Goal: Task Accomplishment & Management: Use online tool/utility

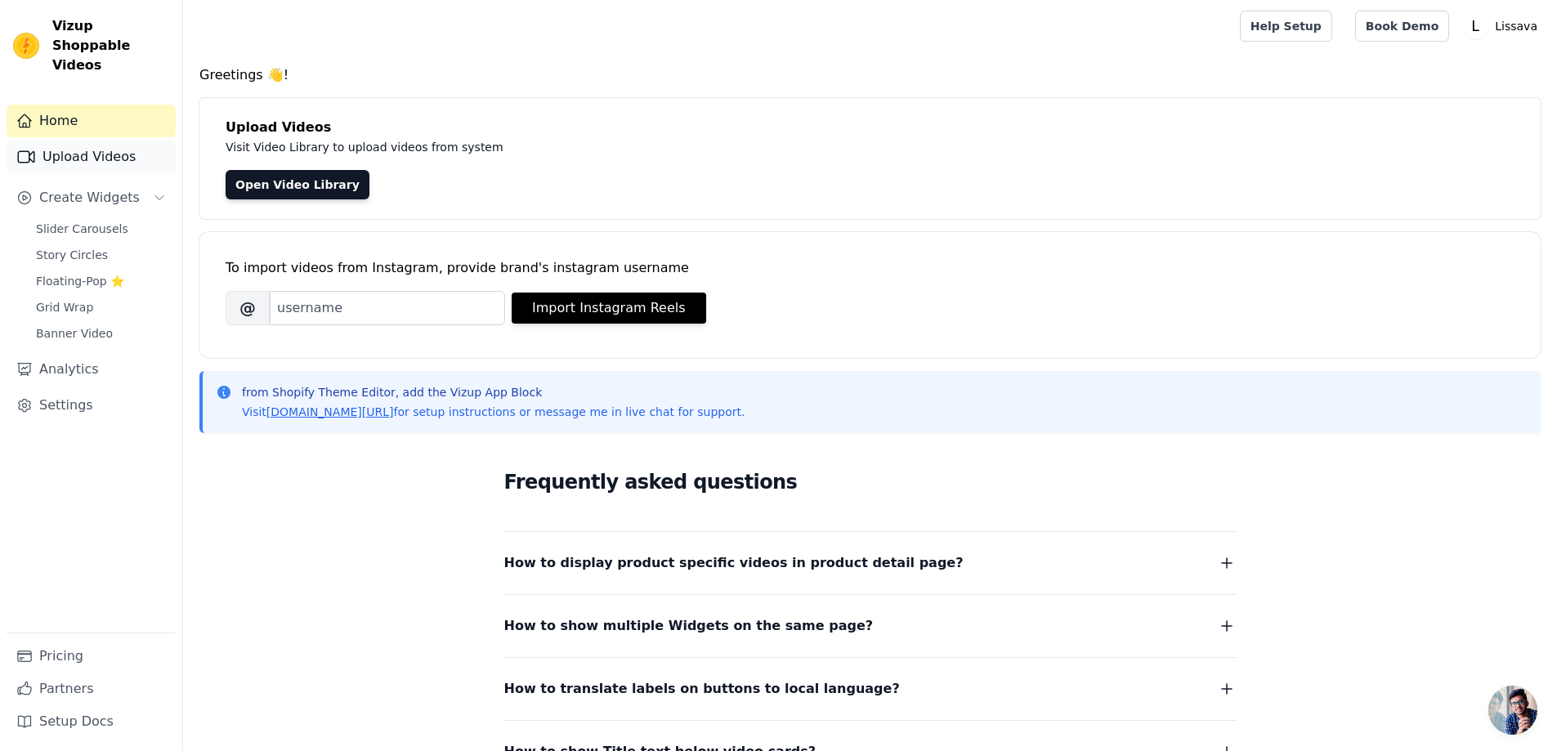
click at [76, 141] on link "Upload Videos" at bounding box center [91, 157] width 169 height 33
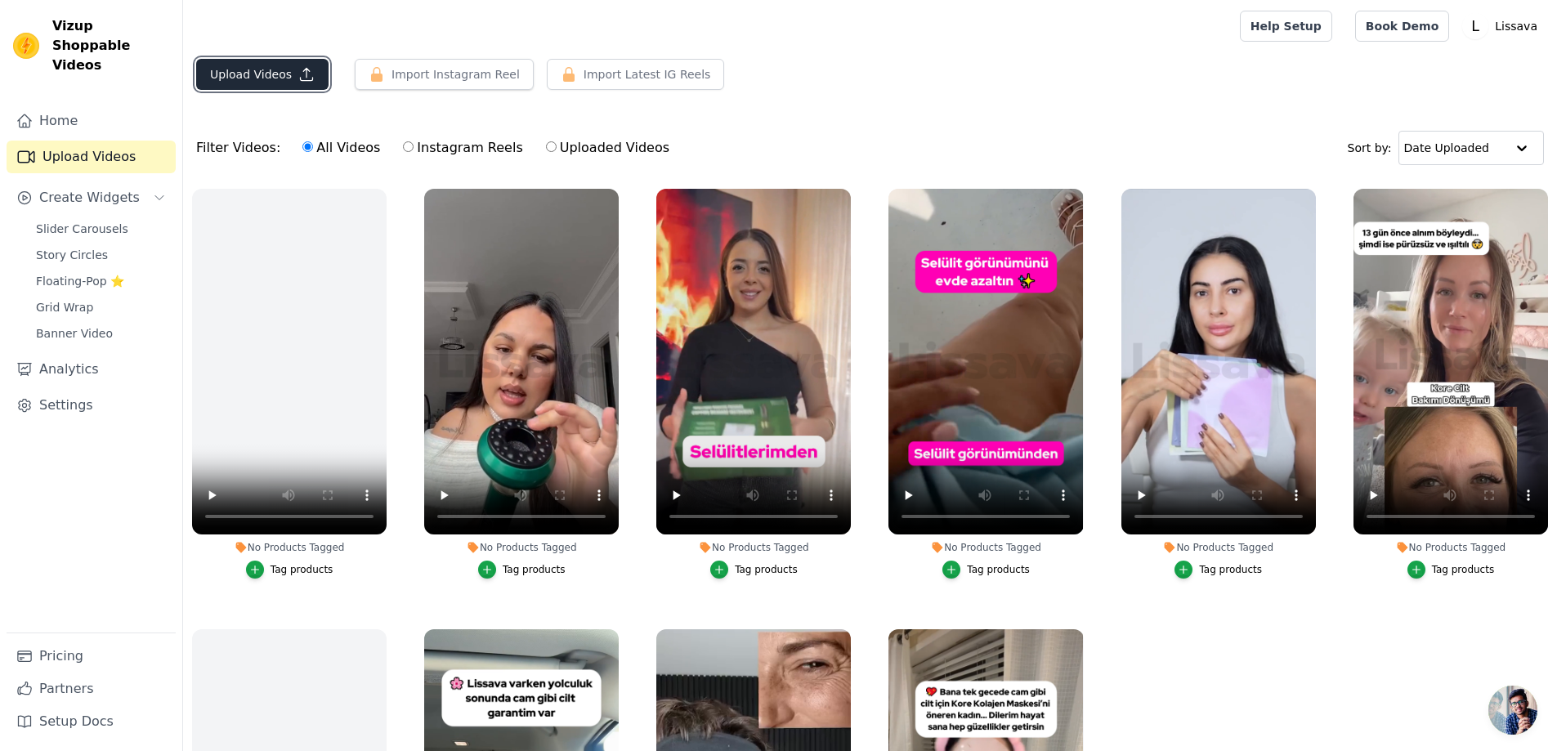
click at [280, 70] on button "Upload Videos" at bounding box center [262, 74] width 132 height 31
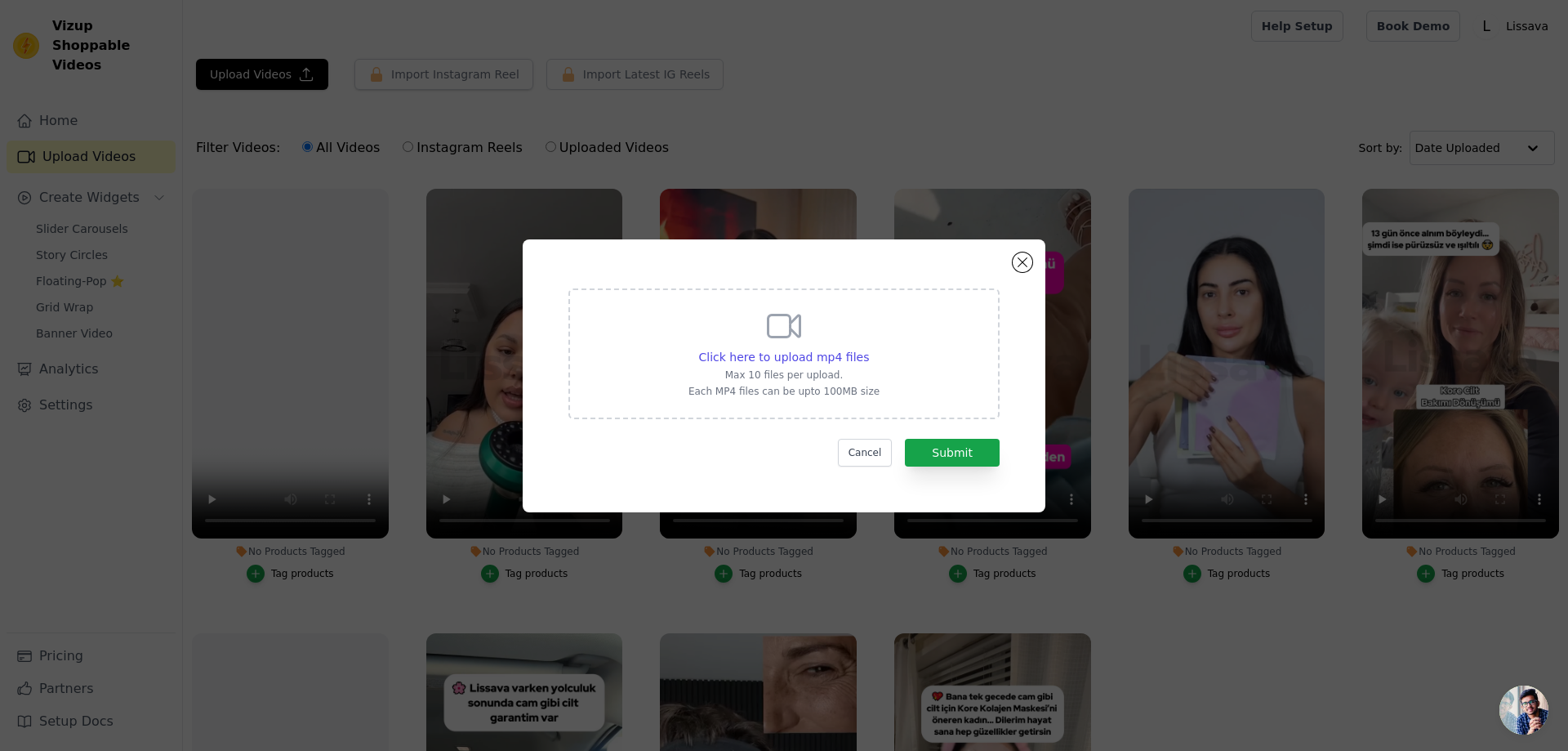
click at [745, 386] on p "Each MP4 files can be upto 100MB size" at bounding box center [784, 391] width 191 height 13
click at [868, 349] on input "Click here to upload mp4 files Max 10 files per upload. Each MP4 files can be u…" at bounding box center [868, 348] width 1 height 1
click at [666, 356] on div "Click here to upload mp4 files Max 10 files per upload. Each MP4 files can be u…" at bounding box center [784, 353] width 431 height 131
click at [868, 349] on input "Click here to upload mp4 files Max 10 files per upload. Each MP4 files can be u…" at bounding box center [868, 348] width 1 height 1
type input "C:\fakepath\ys11s.mp4"
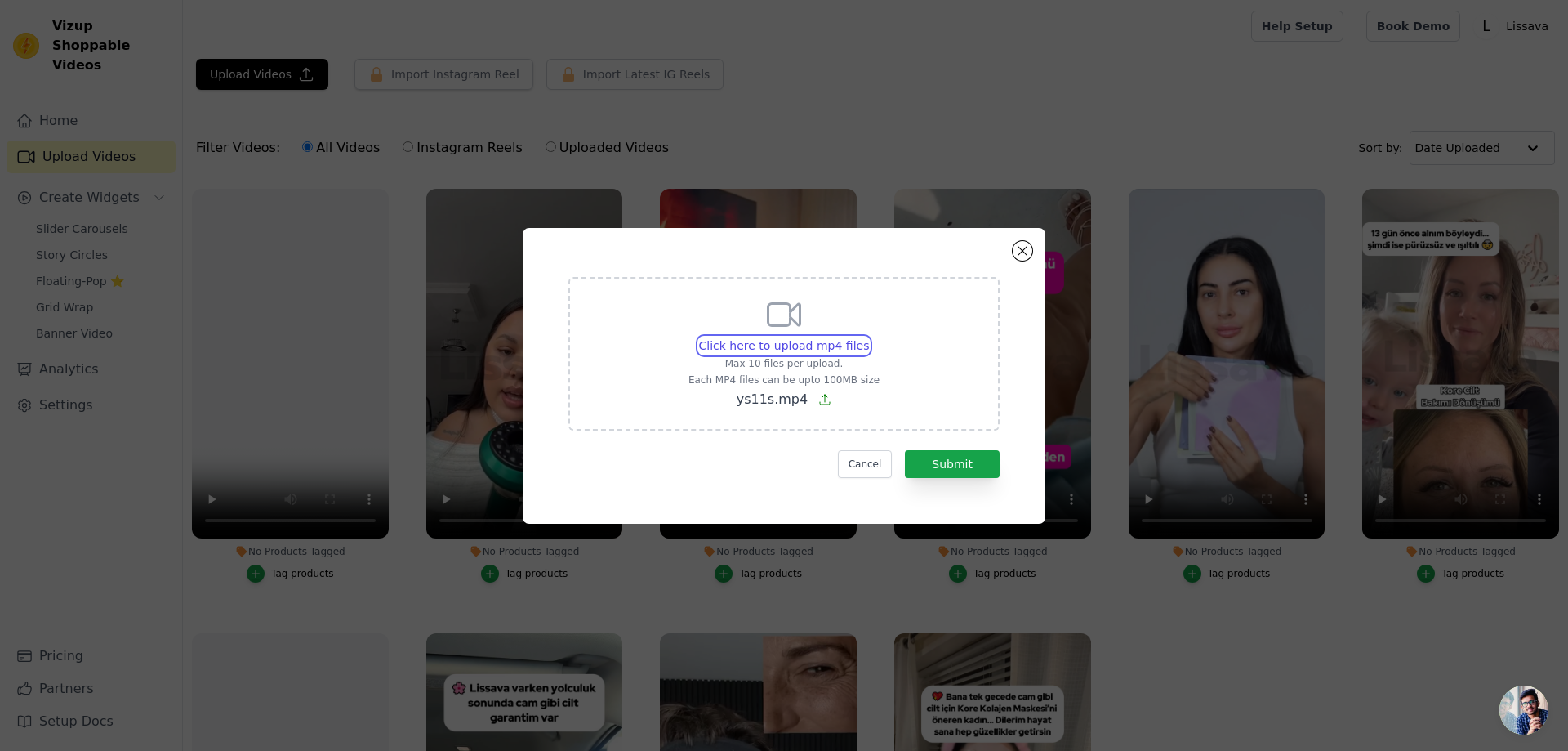
click at [868, 337] on input "Click here to upload mp4 files Max 10 files per upload. Each MP4 files can be u…" at bounding box center [868, 337] width 1 height 1
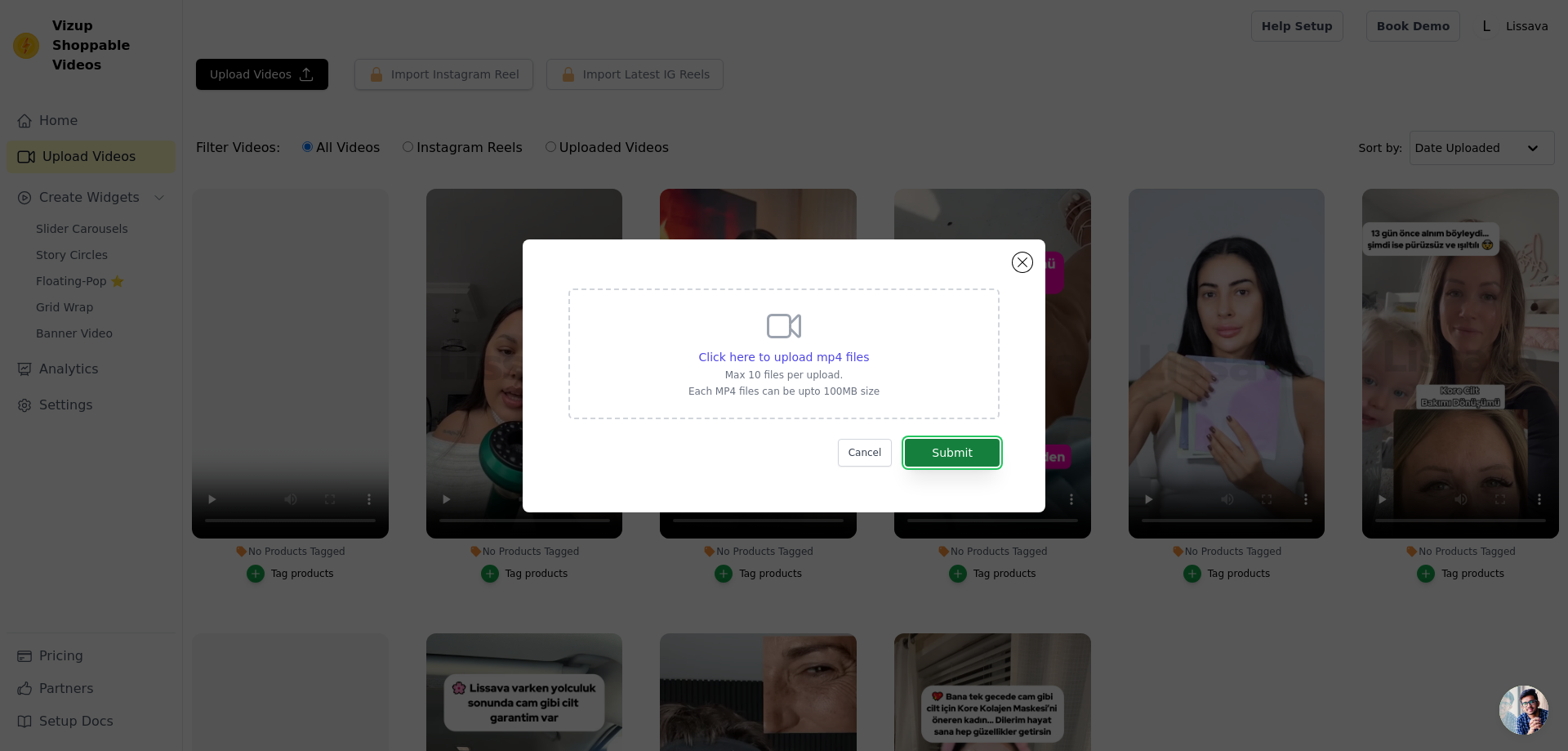
click at [958, 440] on button "Submit" at bounding box center [951, 453] width 95 height 28
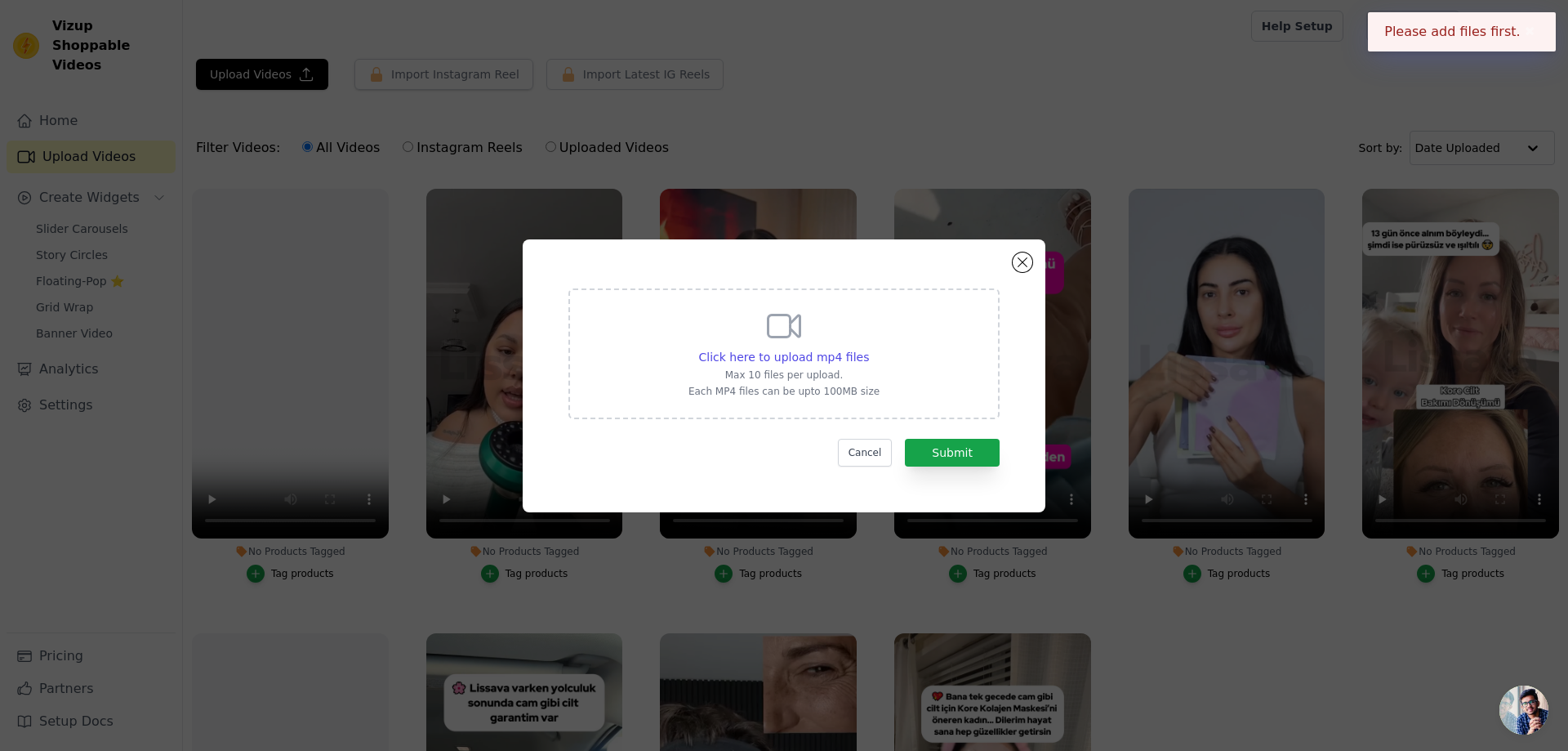
click at [866, 321] on div "Click here to upload mp4 files Max 10 files per upload. Each MP4 files can be u…" at bounding box center [784, 352] width 191 height 92
click at [868, 348] on input "Click here to upload mp4 files Max 10 files per upload. Each MP4 files can be u…" at bounding box center [868, 348] width 1 height 1
type input "C:\fakepath\ys11s.mp4"
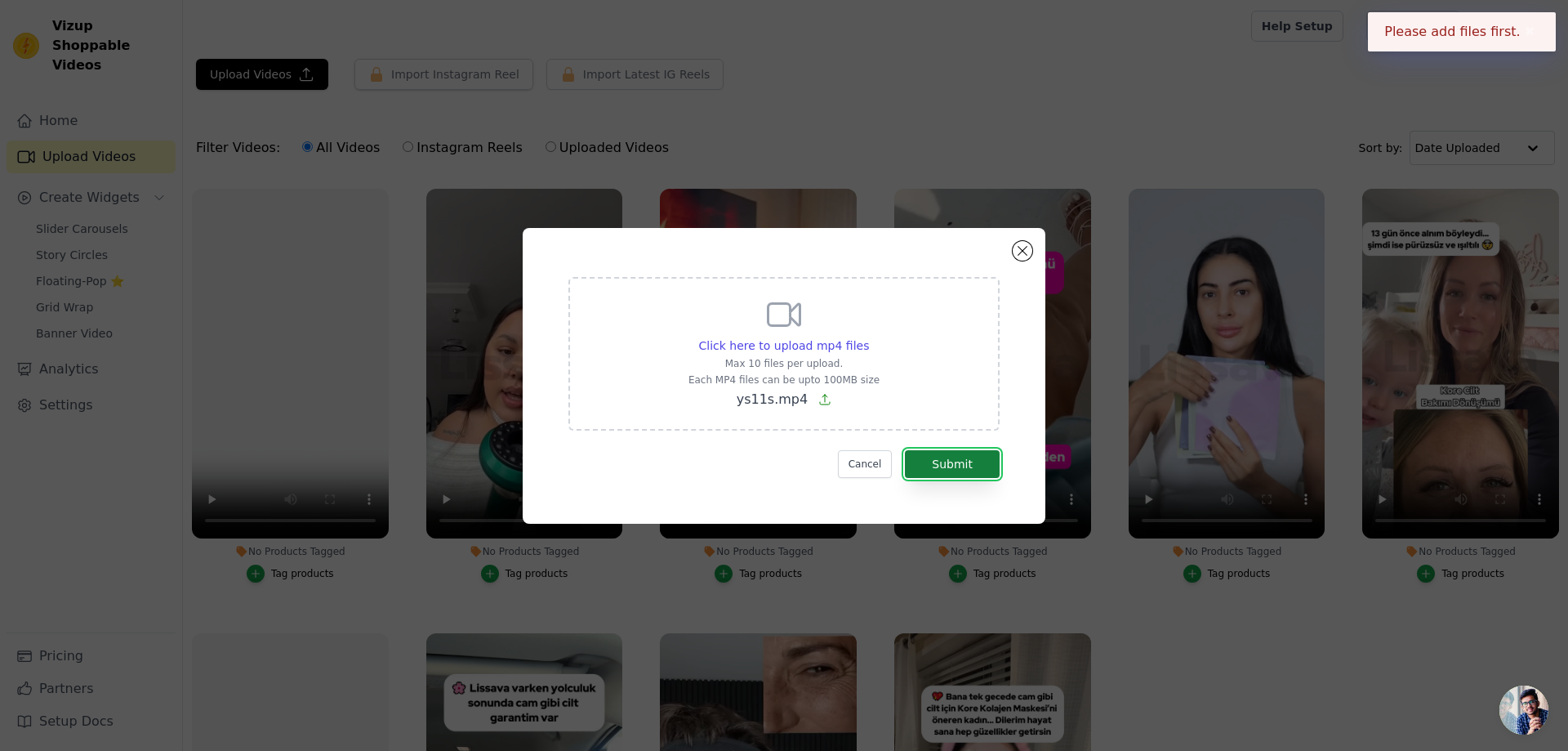
click at [949, 471] on button "Submit" at bounding box center [951, 464] width 95 height 28
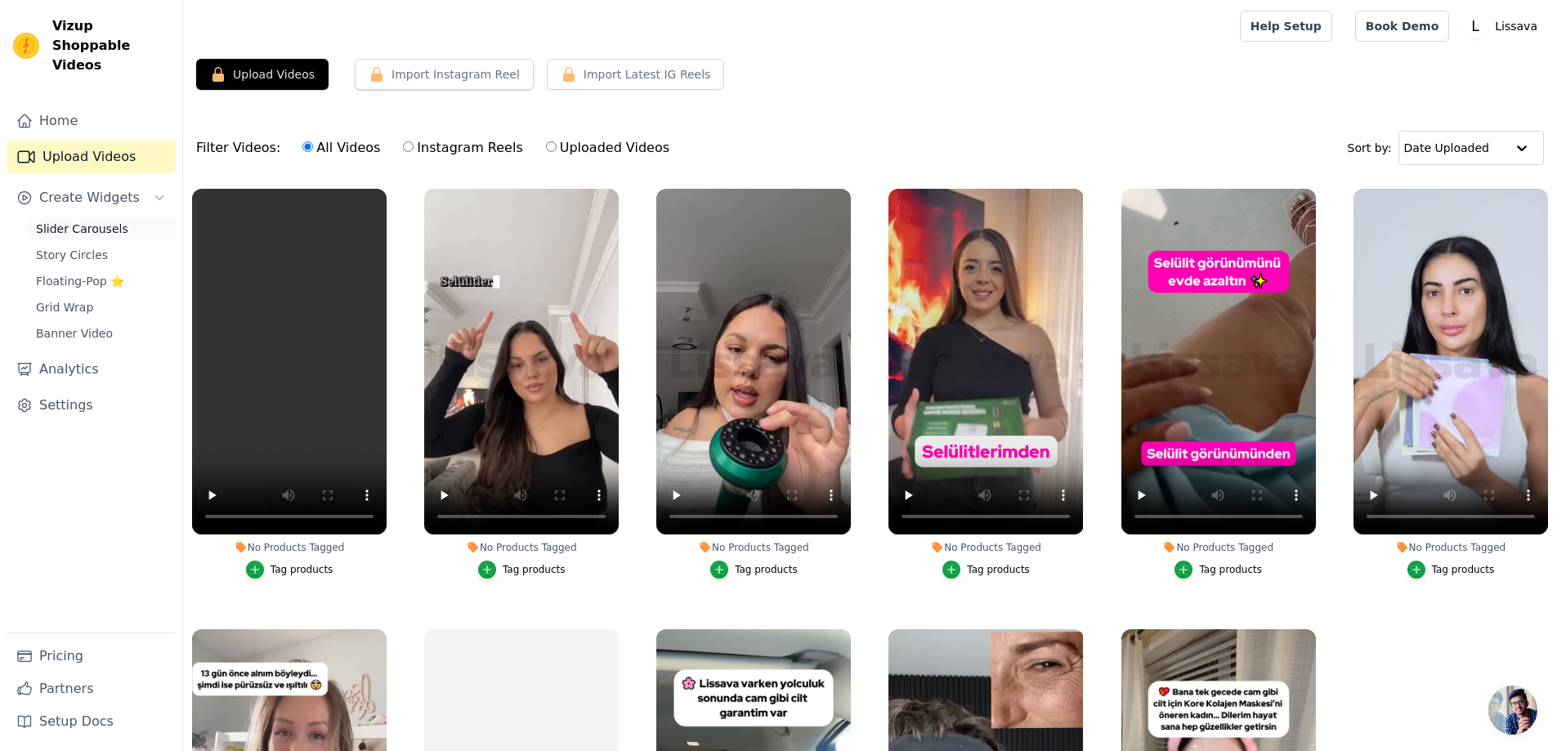
click at [105, 221] on span "Slider Carousels" at bounding box center [82, 229] width 92 height 16
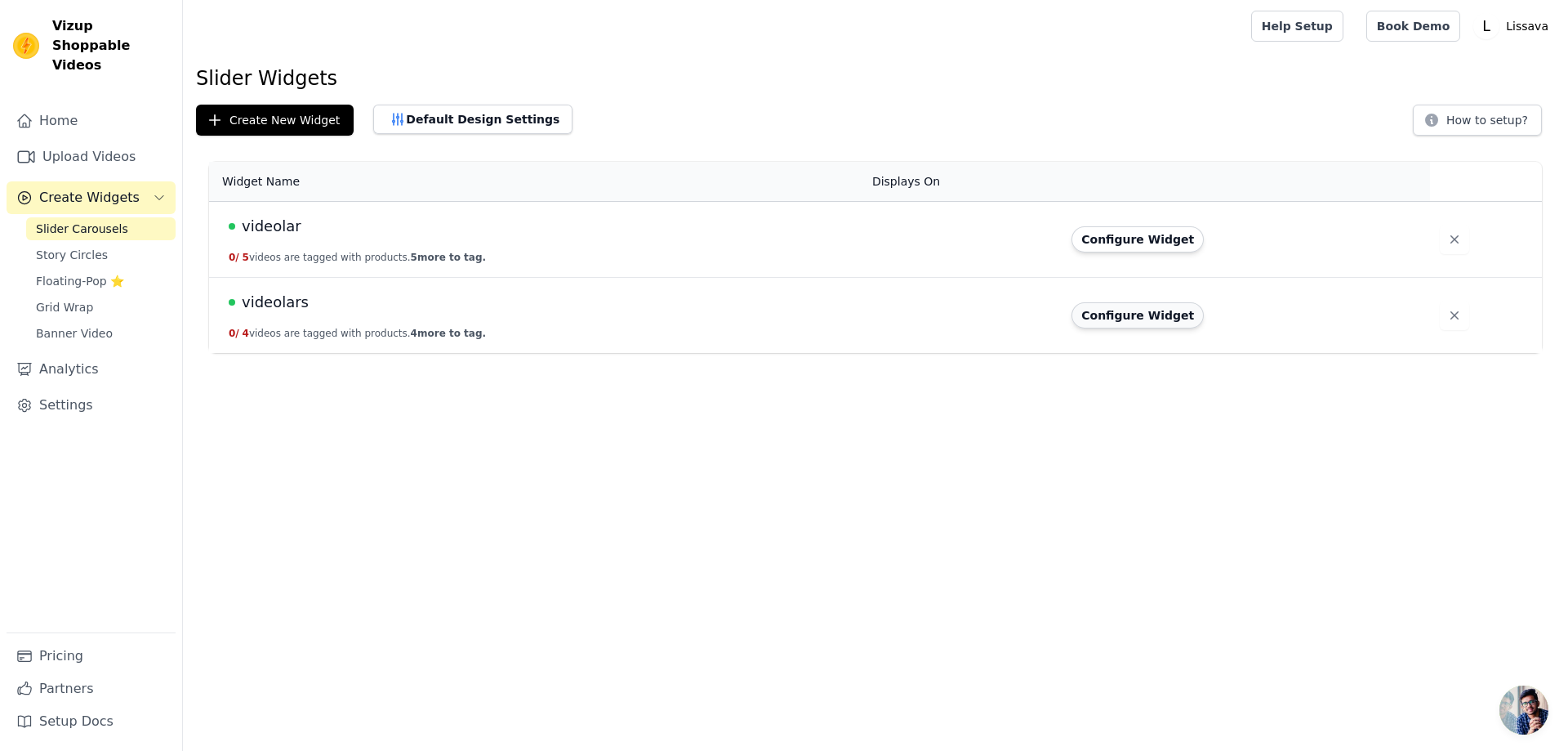
click at [1122, 317] on button "Configure Widget" at bounding box center [1137, 315] width 132 height 26
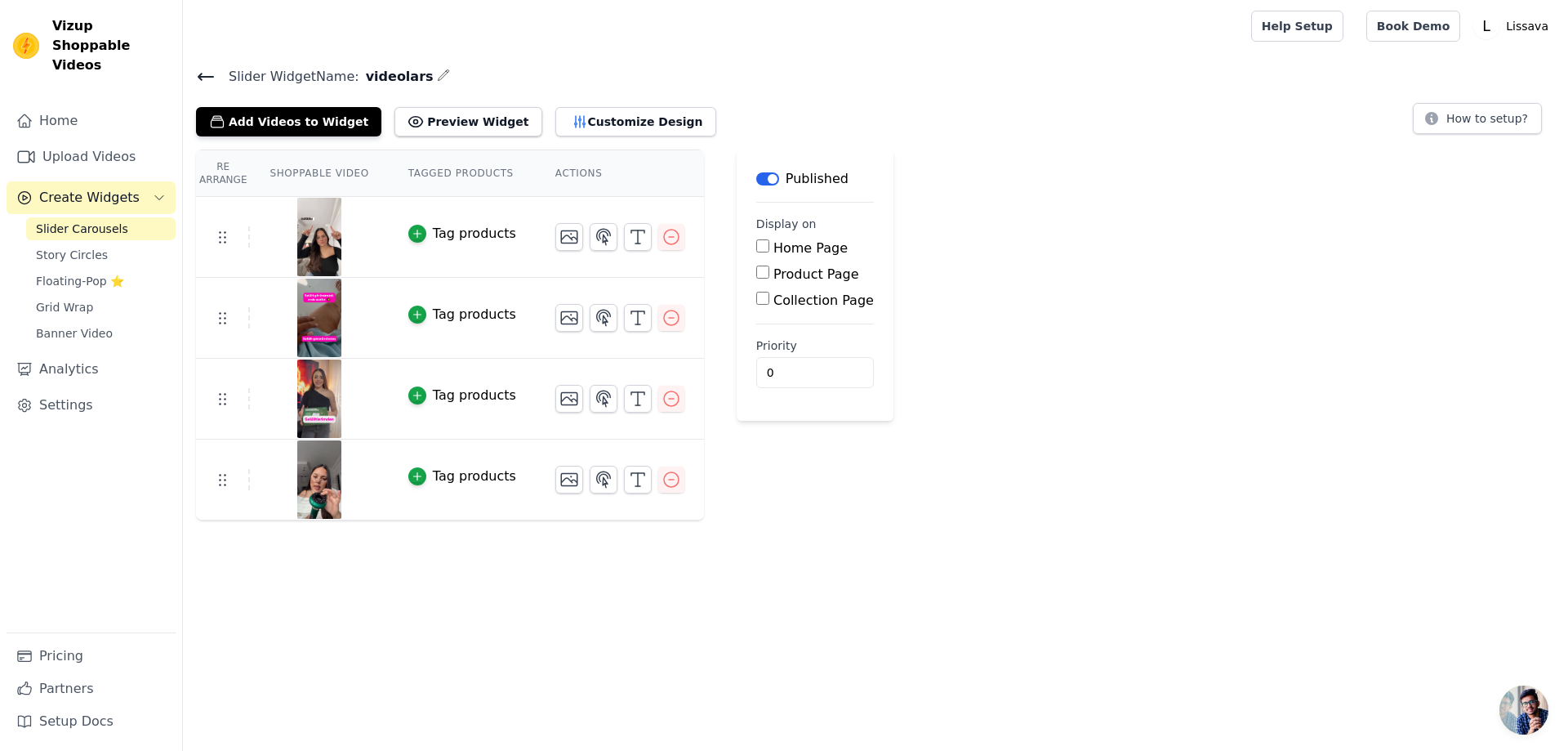
click at [198, 78] on icon at bounding box center [206, 77] width 20 height 20
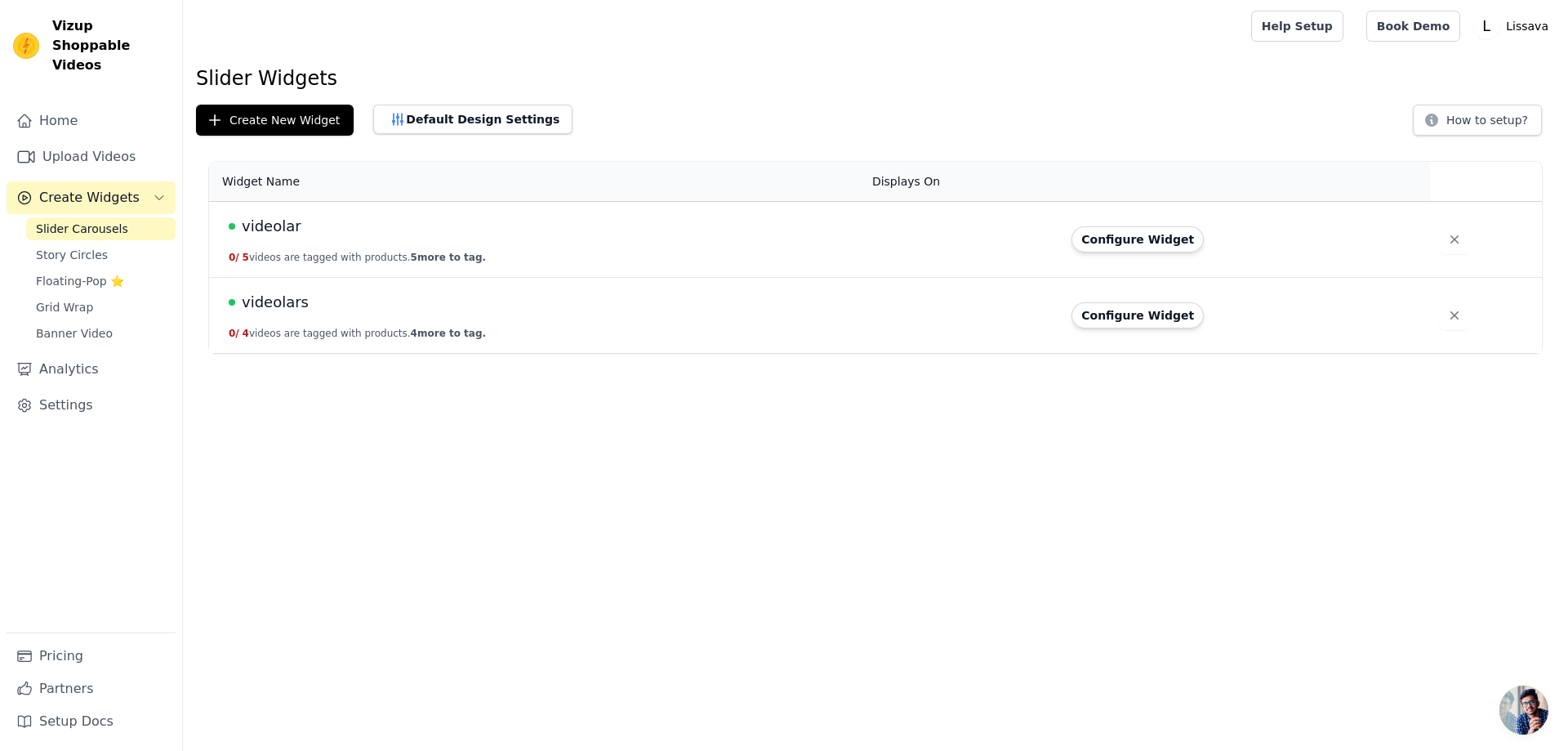
click at [305, 249] on td "videolar 0 / 5 videos are tagged with products. 5 more to tag." at bounding box center [536, 240] width 654 height 76
